Goal: Participate in discussion: Engage in conversation with other users on a specific topic

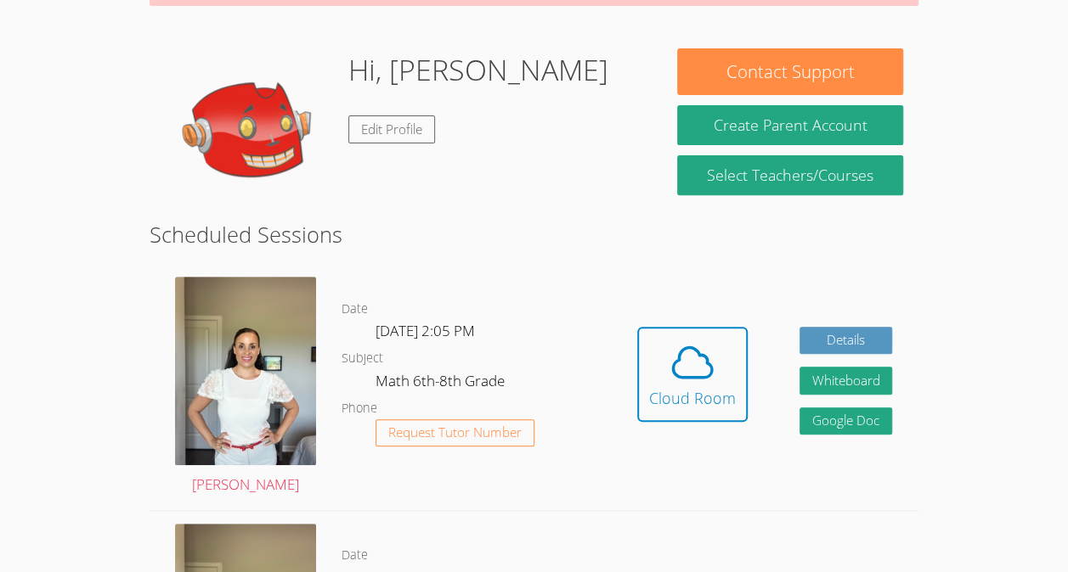
scroll to position [228, 0]
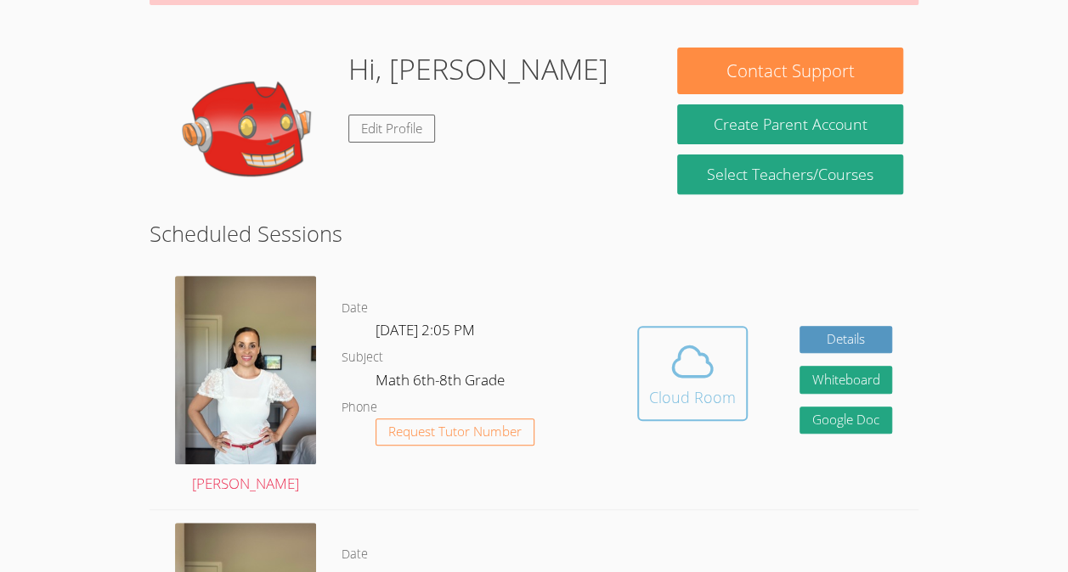
click at [664, 399] on div "Cloud Room" at bounding box center [692, 398] width 87 height 24
click at [713, 391] on div "Cloud Room" at bounding box center [692, 398] width 87 height 24
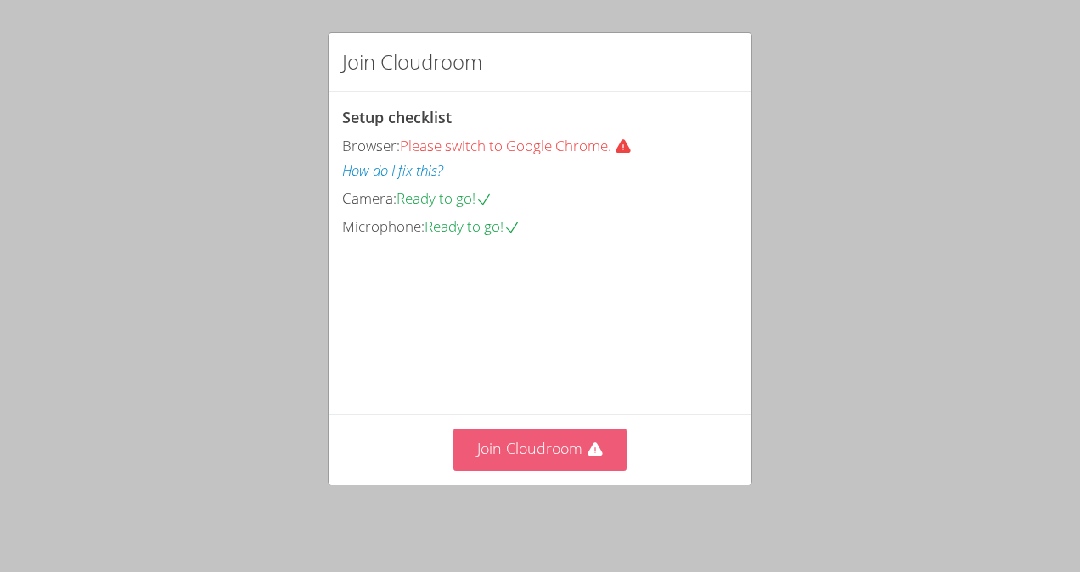
click at [574, 448] on button "Join Cloudroom" at bounding box center [541, 450] width 174 height 42
click at [476, 469] on button "Join Cloudroom" at bounding box center [541, 450] width 174 height 42
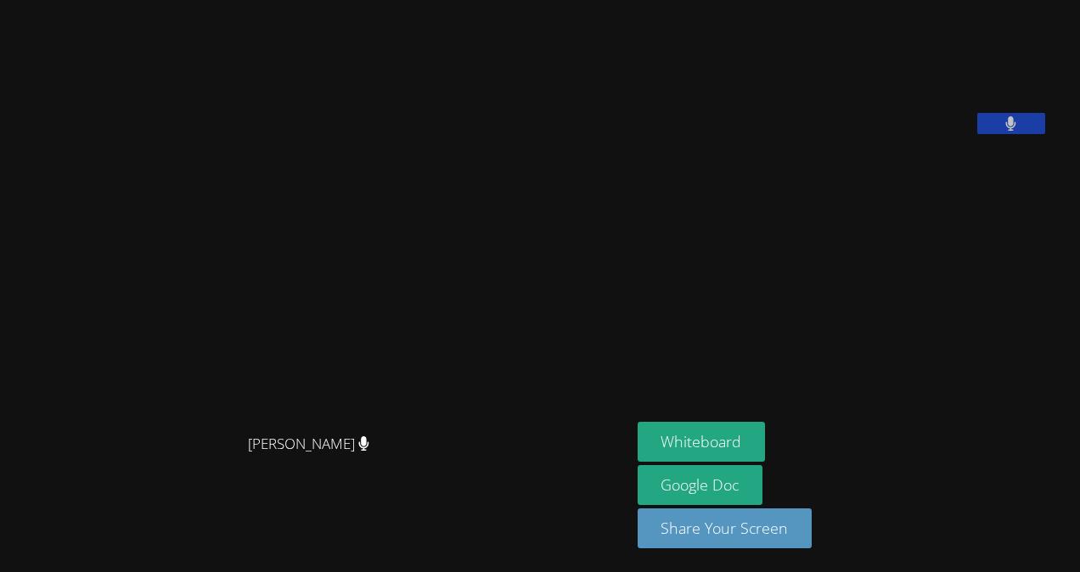
click at [893, 134] on video at bounding box center [765, 70] width 255 height 127
click at [1017, 131] on icon at bounding box center [1012, 123] width 10 height 14
click at [1020, 131] on icon at bounding box center [1011, 123] width 18 height 14
click at [1018, 134] on button at bounding box center [1012, 123] width 68 height 21
click at [1046, 134] on button at bounding box center [1012, 123] width 68 height 21
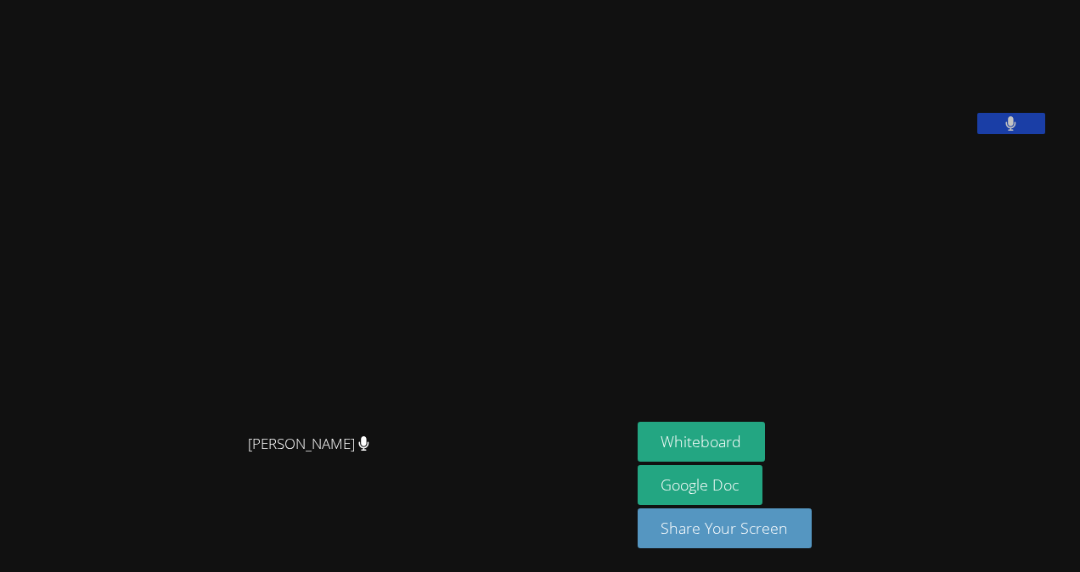
click at [1024, 134] on button at bounding box center [1012, 123] width 68 height 21
click at [1020, 131] on icon at bounding box center [1011, 123] width 18 height 14
click at [1036, 138] on div at bounding box center [1012, 125] width 68 height 25
click at [1017, 131] on icon at bounding box center [1011, 123] width 11 height 14
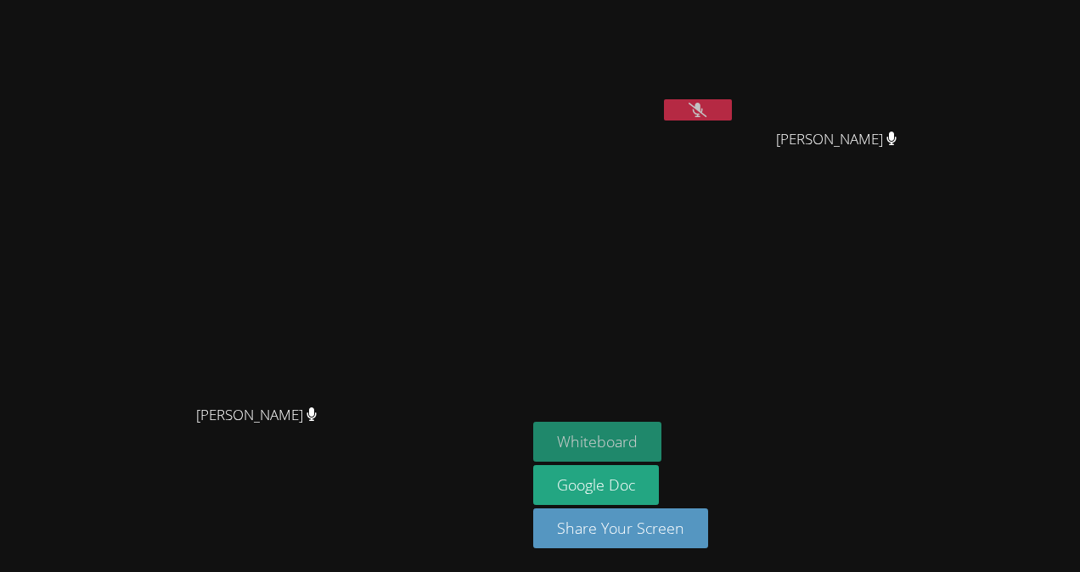
click at [662, 440] on button "Whiteboard" at bounding box center [597, 442] width 128 height 40
click at [707, 106] on icon at bounding box center [698, 110] width 18 height 14
click at [736, 83] on video at bounding box center [634, 64] width 202 height 114
click at [732, 102] on button at bounding box center [698, 109] width 68 height 21
click at [707, 108] on icon at bounding box center [698, 110] width 18 height 14
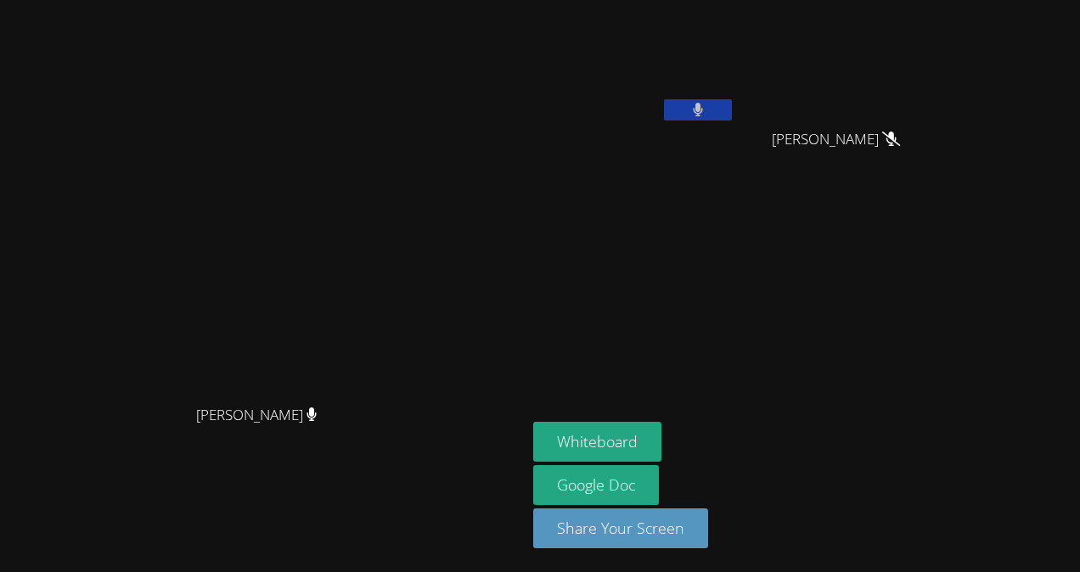
click at [704, 103] on icon at bounding box center [698, 110] width 11 height 14
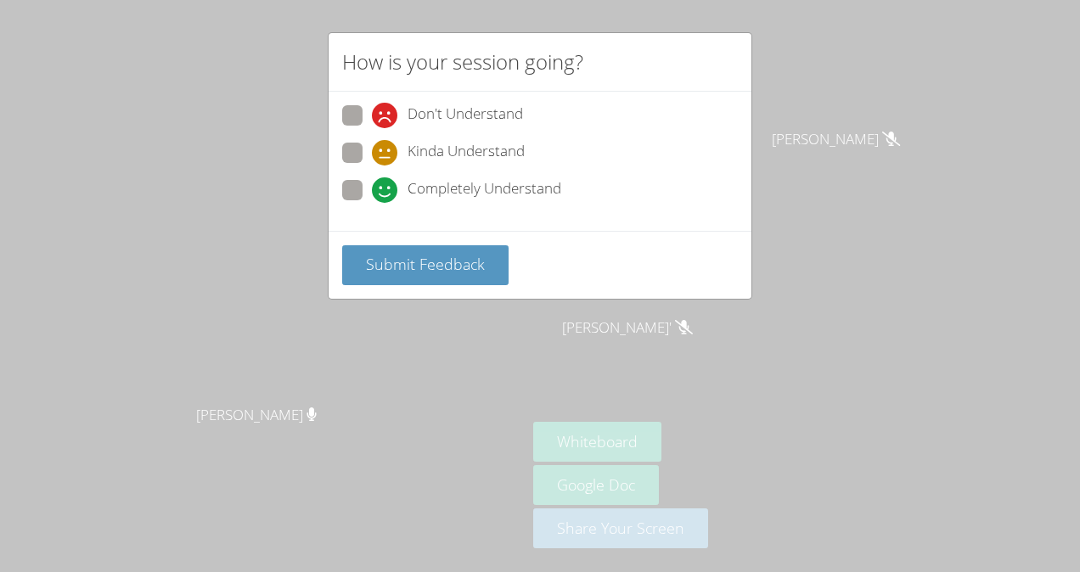
click at [382, 170] on div "Kinda Understand" at bounding box center [540, 158] width 396 height 31
click at [382, 188] on icon at bounding box center [384, 190] width 25 height 25
click at [382, 188] on input "Completely Understand" at bounding box center [379, 187] width 14 height 14
radio input "true"
click at [398, 254] on span "Submit Feedback" at bounding box center [425, 264] width 119 height 20
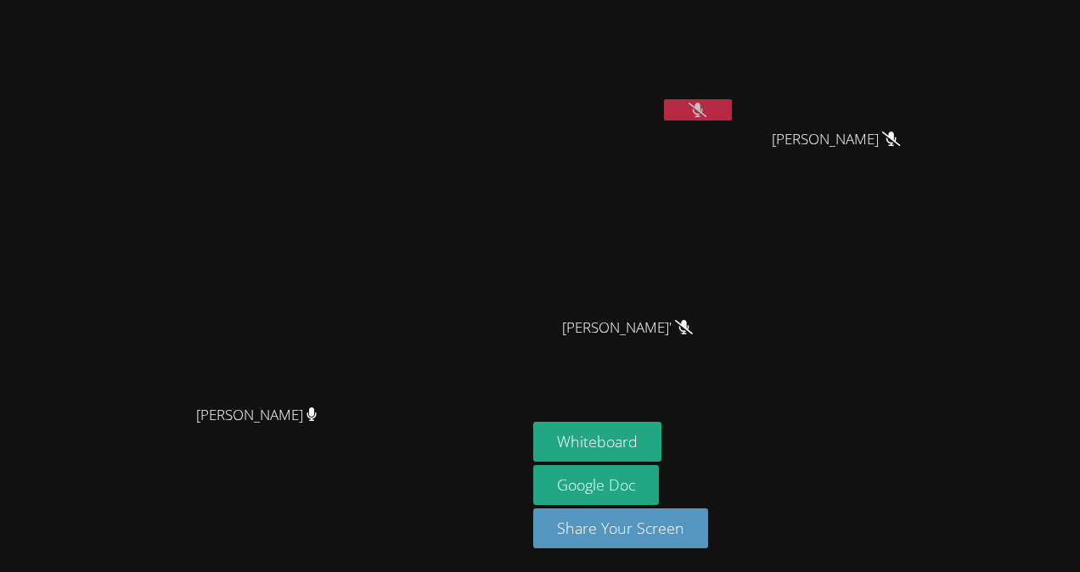
click at [707, 106] on icon at bounding box center [698, 110] width 18 height 14
click at [732, 108] on button at bounding box center [698, 109] width 68 height 21
